Goal: Information Seeking & Learning: Compare options

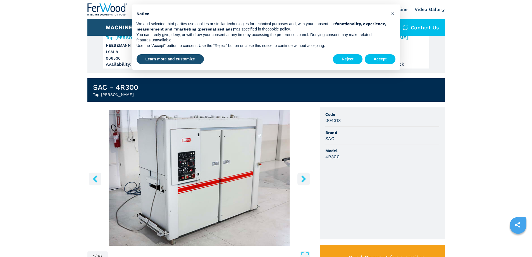
scroll to position [112, 0]
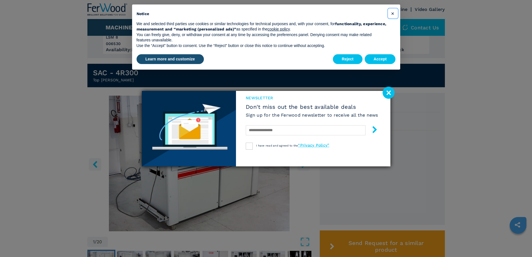
click at [393, 12] on span "×" at bounding box center [392, 13] width 3 height 7
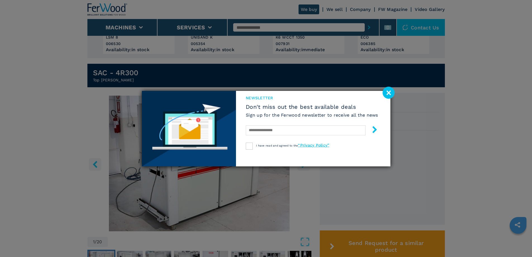
click at [390, 92] on image at bounding box center [389, 93] width 12 height 12
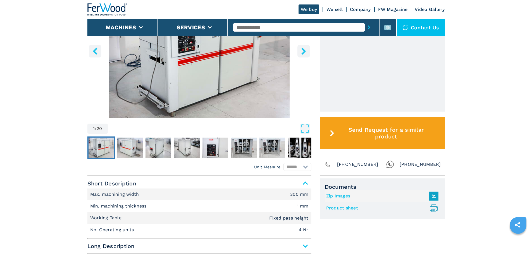
scroll to position [223, 0]
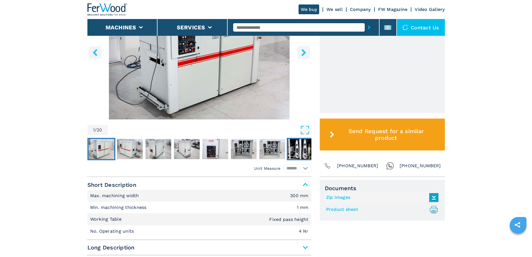
click at [299, 146] on img "Go to Slide 8" at bounding box center [301, 149] width 26 height 20
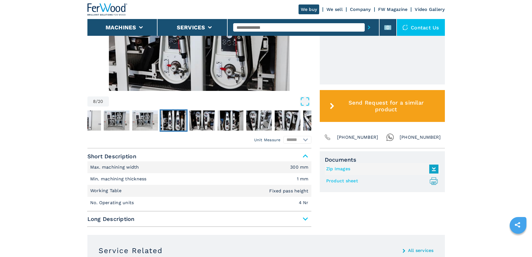
scroll to position [279, 0]
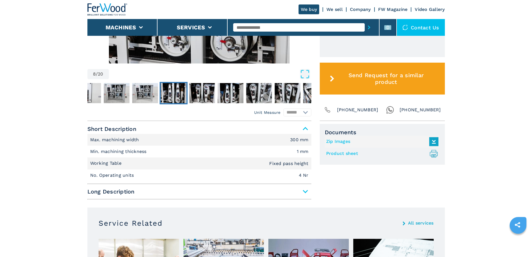
click at [305, 190] on span "Long Description" at bounding box center [199, 191] width 224 height 10
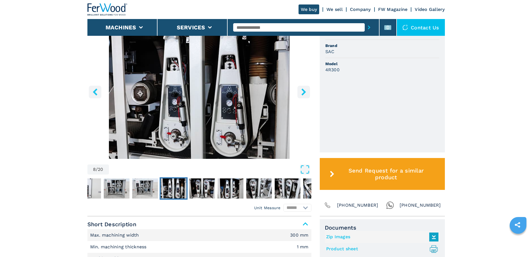
scroll to position [195, 0]
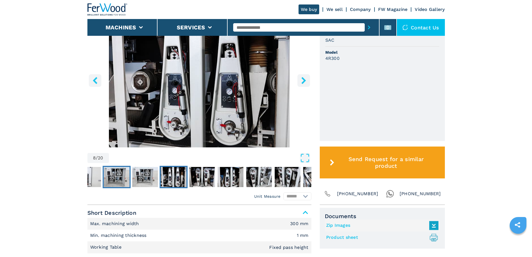
click at [120, 173] on img "Go to Slide 6" at bounding box center [117, 177] width 26 height 20
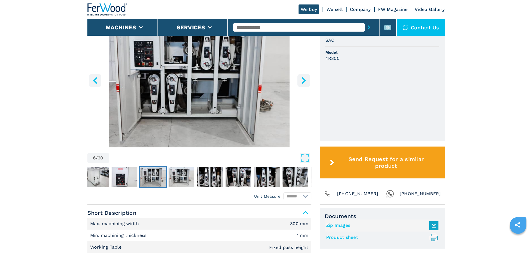
click at [152, 175] on img "Go to Slide 6" at bounding box center [153, 177] width 26 height 20
click at [169, 177] on img "Go to Slide 7" at bounding box center [181, 177] width 26 height 20
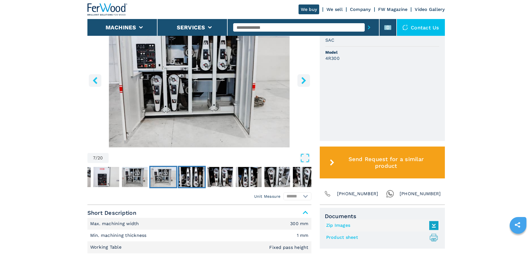
click at [192, 175] on img "Go to Slide 8" at bounding box center [192, 177] width 26 height 20
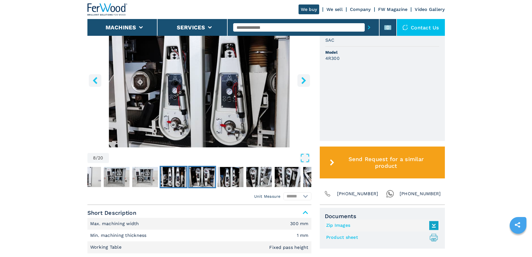
click at [215, 175] on img "Go to Slide 9" at bounding box center [202, 177] width 26 height 20
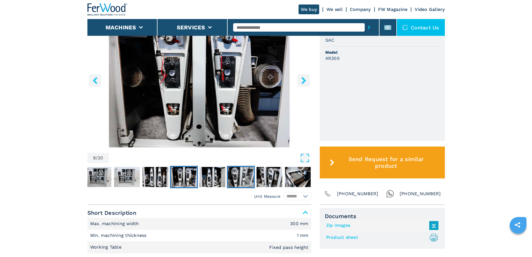
click at [235, 173] on img "Go to Slide 11" at bounding box center [241, 177] width 26 height 20
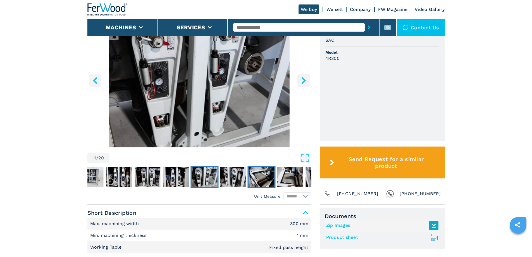
click at [259, 173] on img "Go to Slide 13" at bounding box center [261, 177] width 26 height 20
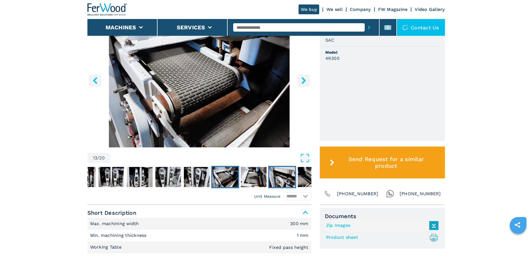
click at [285, 175] on img "Go to Slide 15" at bounding box center [282, 177] width 26 height 20
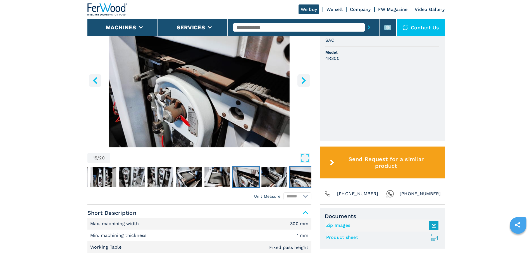
click at [295, 176] on img "Go to Slide 17" at bounding box center [303, 177] width 26 height 20
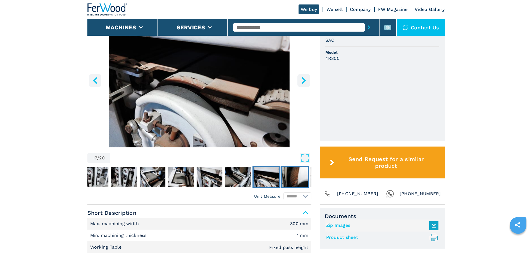
click at [295, 176] on img "Go to Slide 18" at bounding box center [295, 177] width 26 height 20
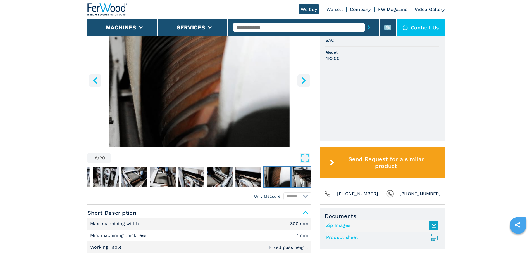
click at [301, 176] on img "Go to Slide 19" at bounding box center [305, 177] width 26 height 20
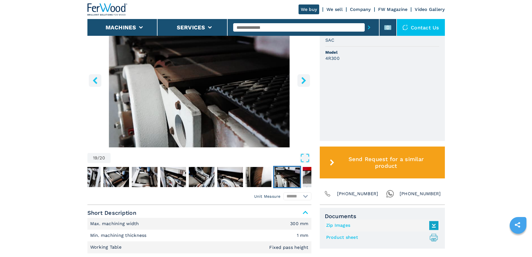
click at [301, 176] on button "Go to Slide 19" at bounding box center [287, 177] width 28 height 22
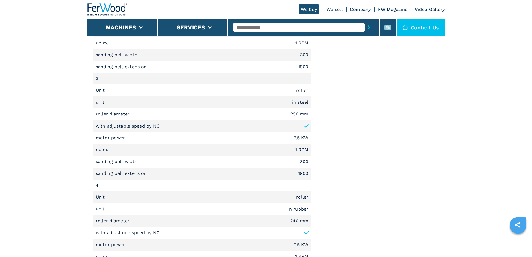
scroll to position [698, 0]
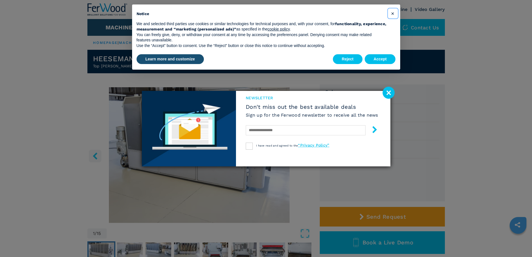
click at [393, 13] on span "×" at bounding box center [392, 13] width 3 height 7
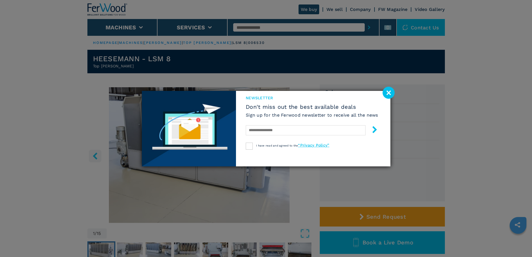
click at [388, 92] on image at bounding box center [389, 93] width 12 height 12
